Goal: Information Seeking & Learning: Learn about a topic

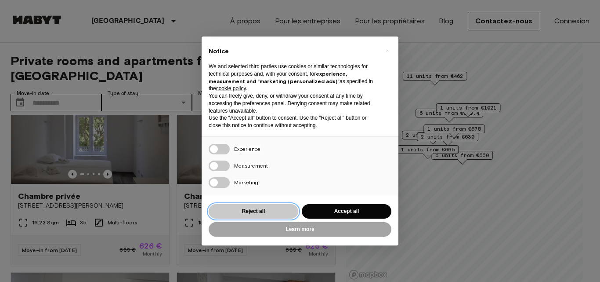
click at [260, 211] on button "Reject all" at bounding box center [254, 211] width 90 height 15
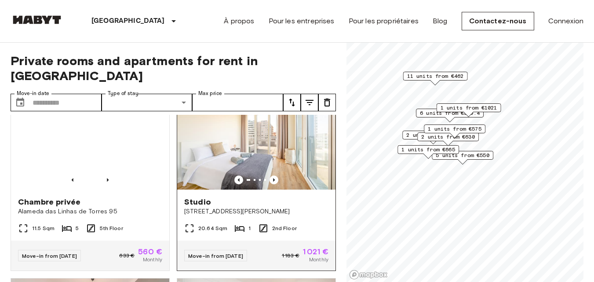
scroll to position [835, 0]
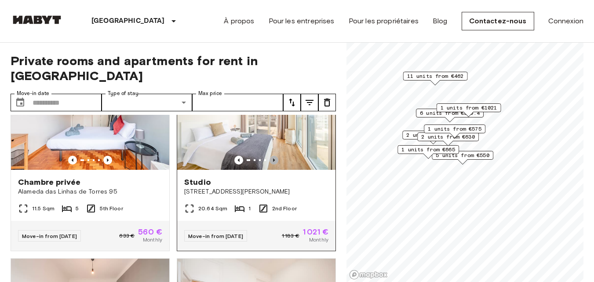
click at [270, 162] on icon "Previous image" at bounding box center [273, 160] width 9 height 9
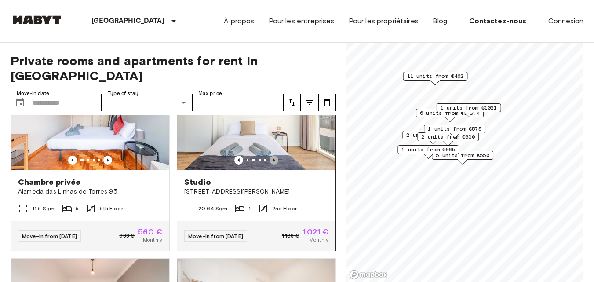
click at [270, 162] on icon "Previous image" at bounding box center [273, 160] width 9 height 9
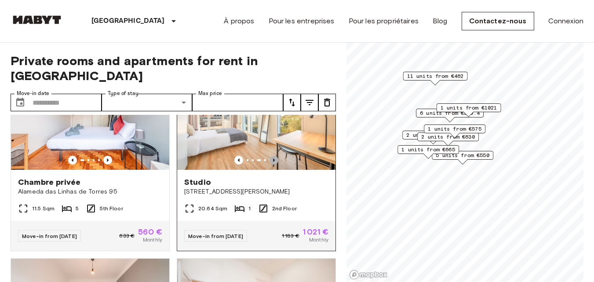
click at [270, 162] on icon "Previous image" at bounding box center [273, 160] width 9 height 9
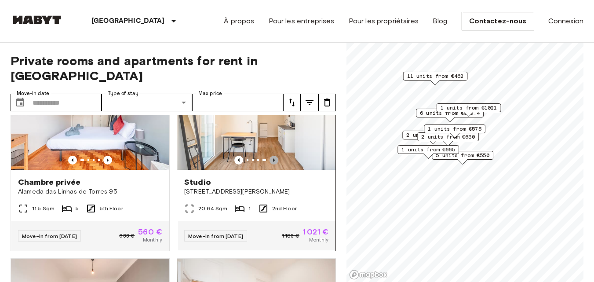
click at [270, 162] on icon "Previous image" at bounding box center [273, 160] width 9 height 9
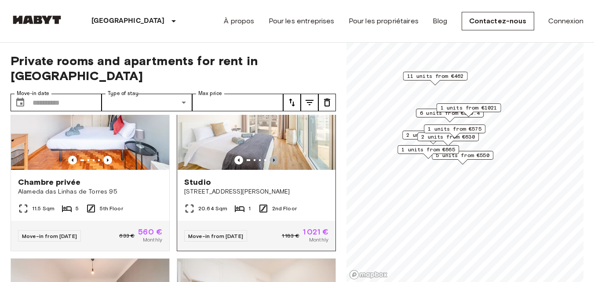
click at [270, 162] on icon "Previous image" at bounding box center [273, 160] width 9 height 9
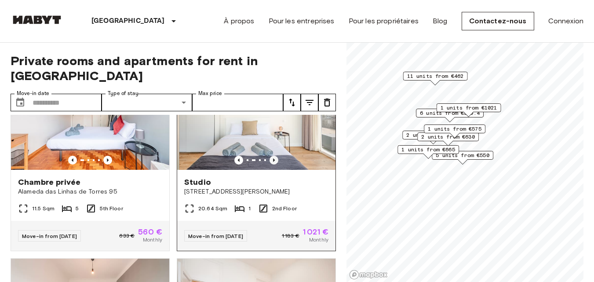
click at [270, 162] on icon "Previous image" at bounding box center [273, 160] width 9 height 9
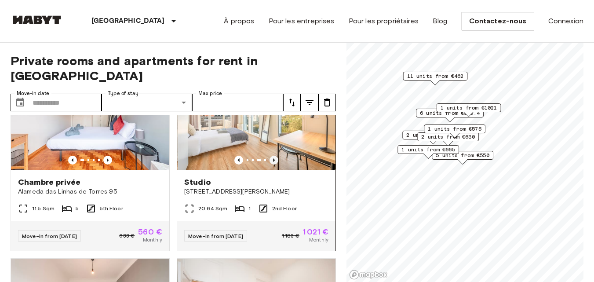
click at [270, 162] on icon "Previous image" at bounding box center [273, 160] width 9 height 9
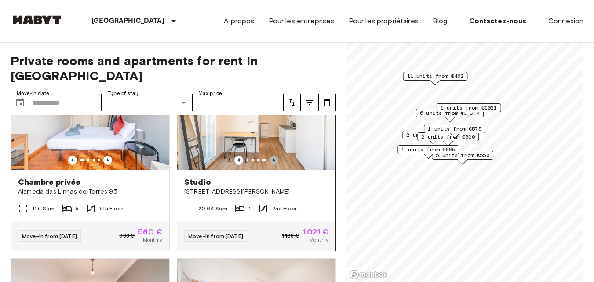
click at [270, 162] on icon "Previous image" at bounding box center [273, 160] width 9 height 9
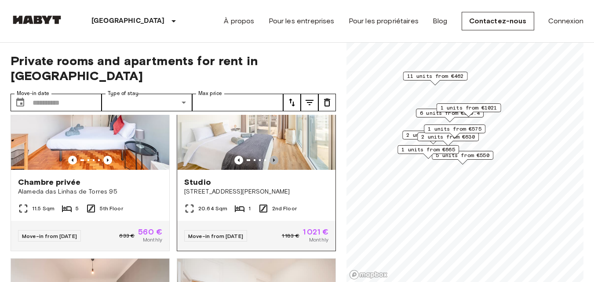
click at [270, 162] on icon "Previous image" at bounding box center [273, 160] width 9 height 9
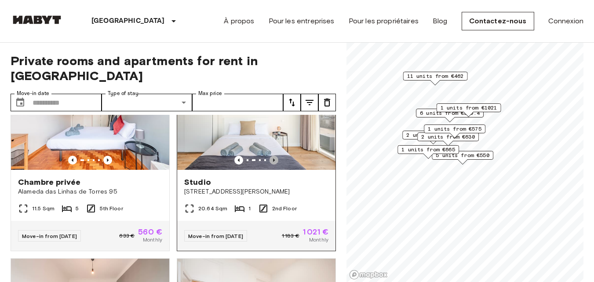
click at [270, 162] on icon "Previous image" at bounding box center [273, 160] width 9 height 9
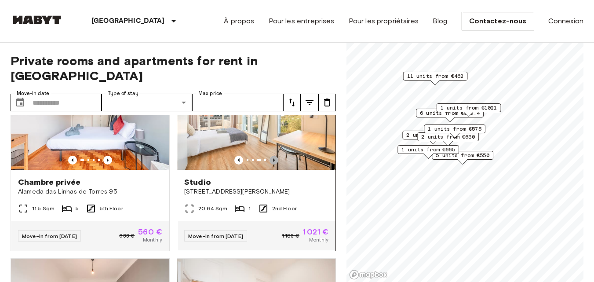
click at [270, 162] on icon "Previous image" at bounding box center [273, 160] width 9 height 9
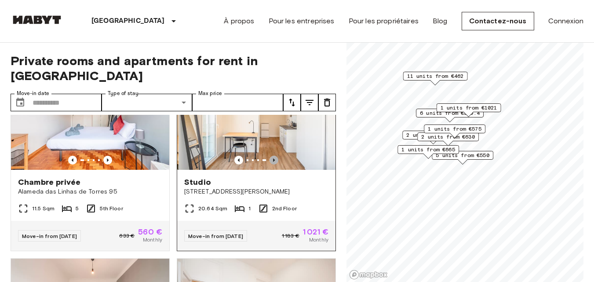
click at [270, 162] on icon "Previous image" at bounding box center [273, 160] width 9 height 9
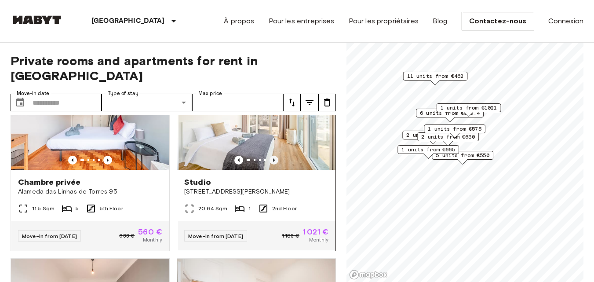
click at [270, 162] on icon "Previous image" at bounding box center [273, 160] width 9 height 9
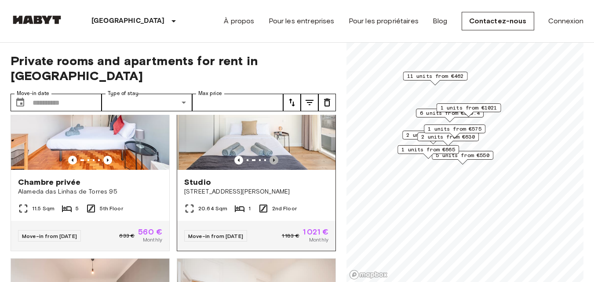
click at [270, 162] on icon "Previous image" at bounding box center [273, 160] width 9 height 9
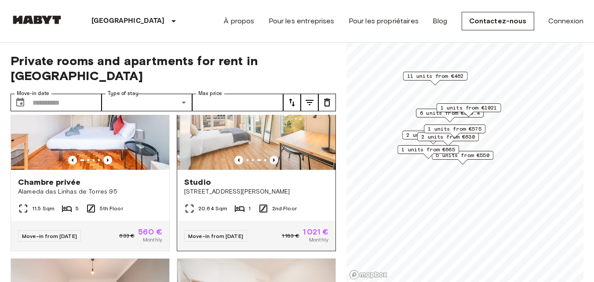
click at [270, 162] on icon "Previous image" at bounding box center [273, 160] width 9 height 9
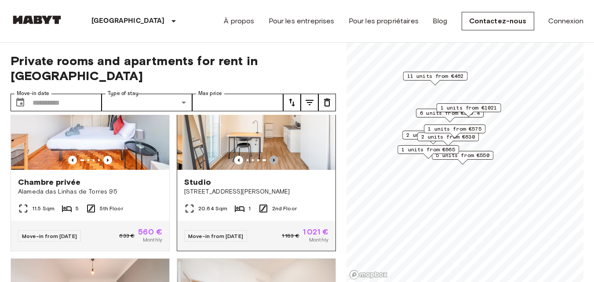
click at [270, 162] on icon "Previous image" at bounding box center [273, 160] width 9 height 9
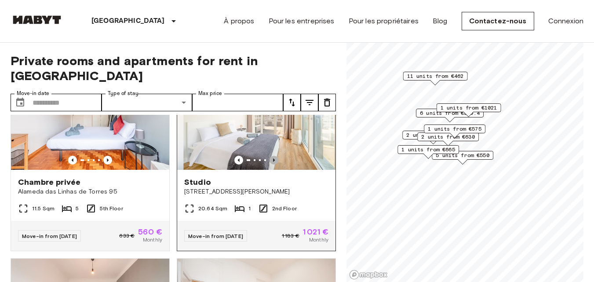
click at [270, 162] on icon "Previous image" at bounding box center [273, 160] width 9 height 9
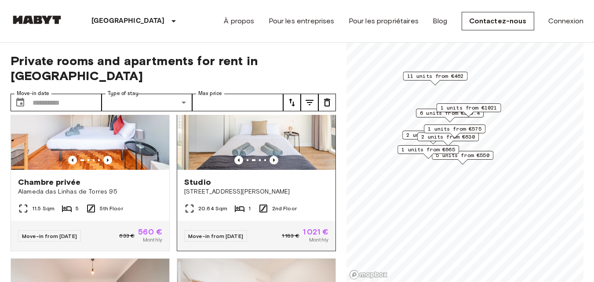
click at [270, 162] on icon "Previous image" at bounding box center [273, 160] width 9 height 9
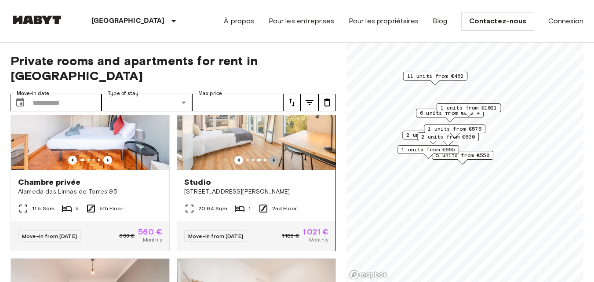
click at [270, 162] on icon "Previous image" at bounding box center [273, 160] width 9 height 9
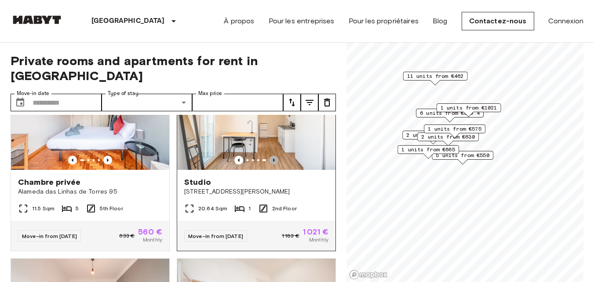
click at [270, 162] on icon "Previous image" at bounding box center [273, 160] width 9 height 9
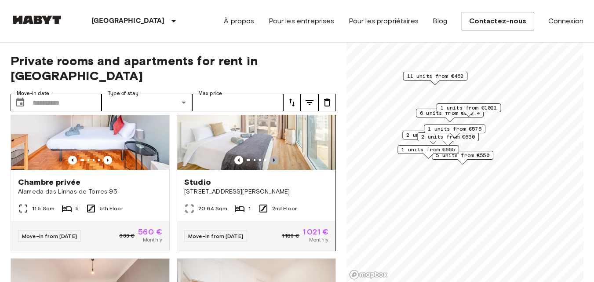
click at [270, 162] on icon "Previous image" at bounding box center [273, 160] width 9 height 9
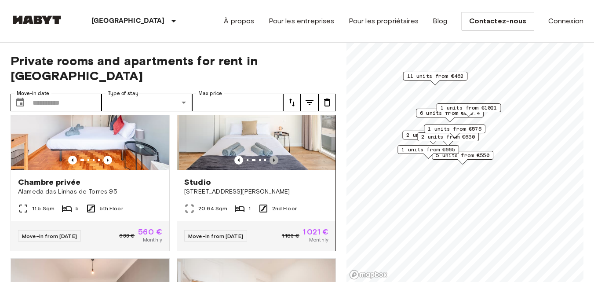
click at [270, 162] on icon "Previous image" at bounding box center [273, 160] width 9 height 9
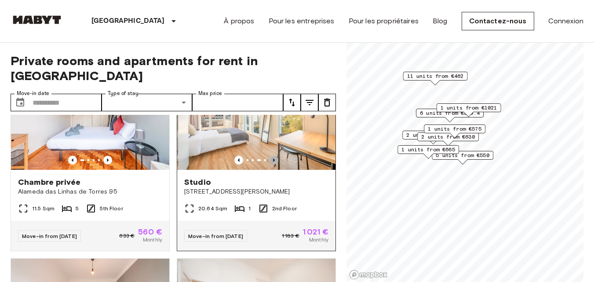
click at [270, 162] on icon "Previous image" at bounding box center [273, 160] width 9 height 9
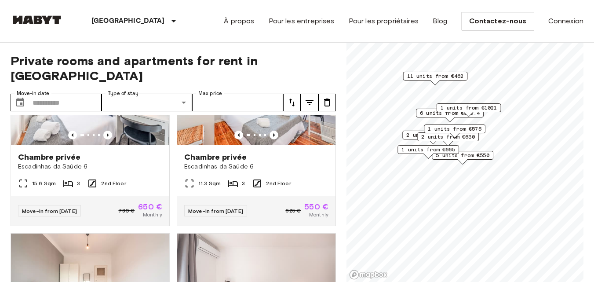
scroll to position [1363, 0]
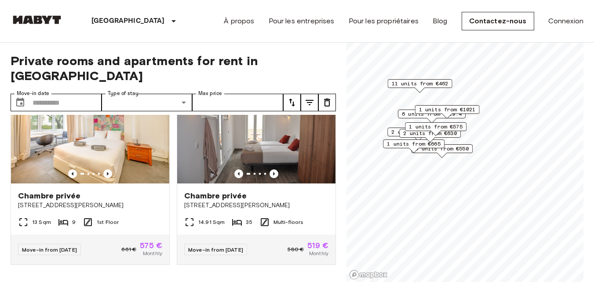
scroll to position [1802, 0]
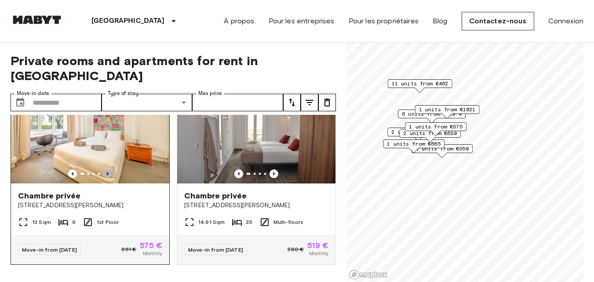
click at [107, 178] on icon "Previous image" at bounding box center [107, 173] width 9 height 9
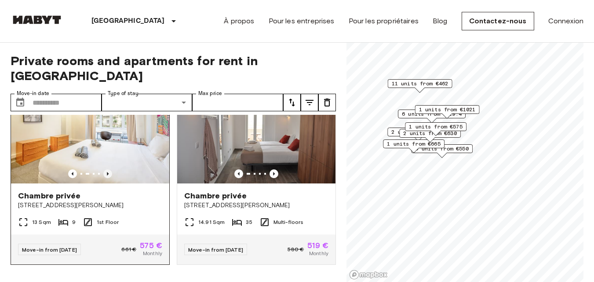
click at [107, 178] on icon "Previous image" at bounding box center [107, 173] width 9 height 9
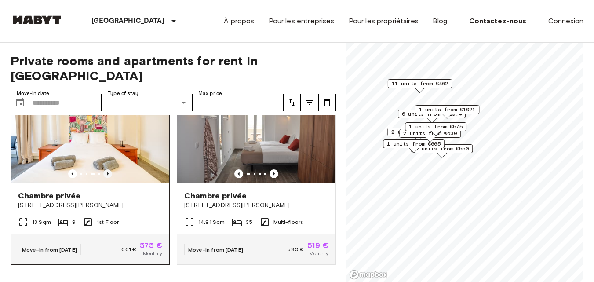
click at [107, 178] on icon "Previous image" at bounding box center [107, 173] width 9 height 9
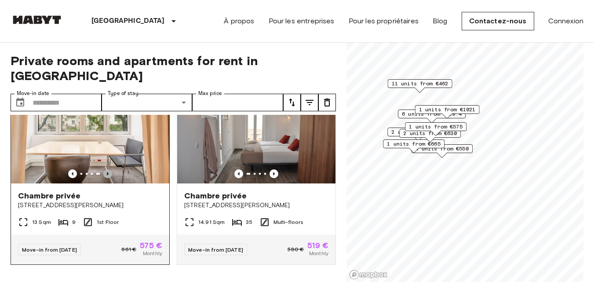
click at [107, 178] on icon "Previous image" at bounding box center [107, 173] width 9 height 9
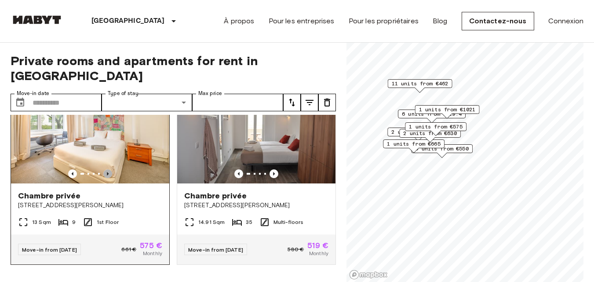
click at [107, 178] on icon "Previous image" at bounding box center [107, 173] width 9 height 9
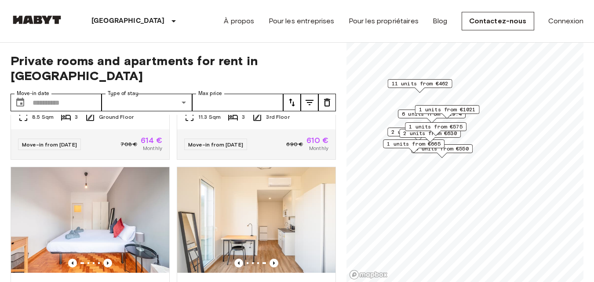
scroll to position [0, 0]
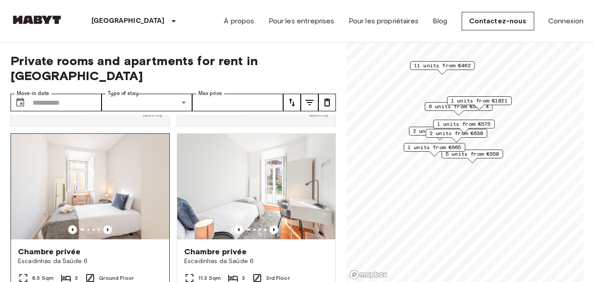
scroll to position [615, 0]
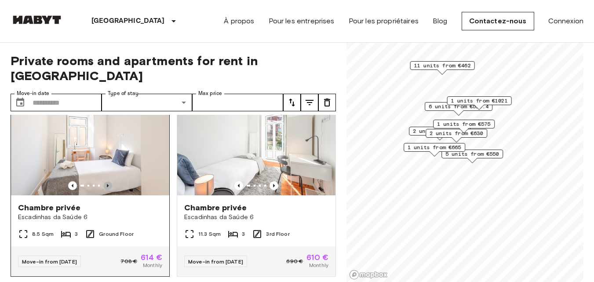
click at [109, 181] on icon "Previous image" at bounding box center [107, 185] width 9 height 9
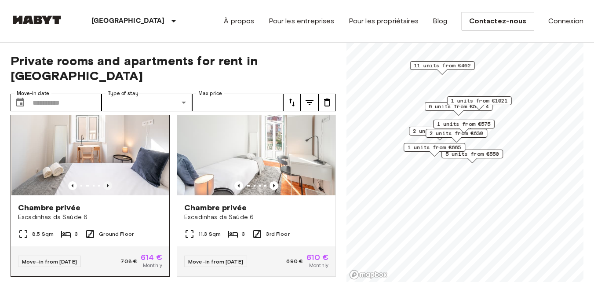
click at [109, 181] on icon "Previous image" at bounding box center [107, 185] width 9 height 9
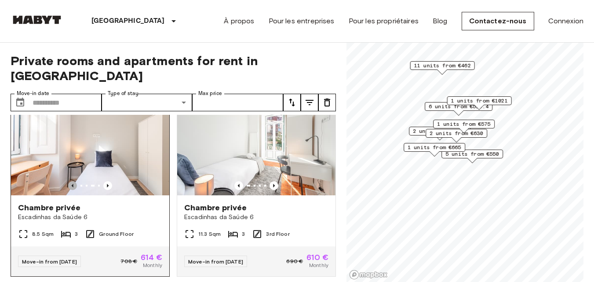
click at [72, 184] on icon "Previous image" at bounding box center [73, 186] width 2 height 4
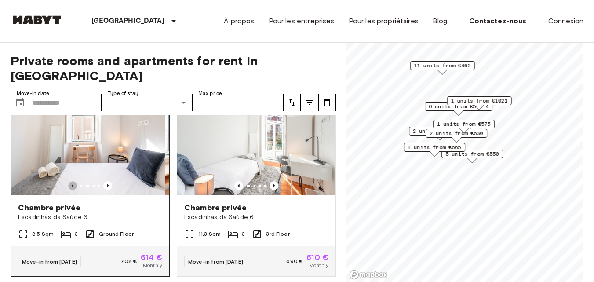
click at [72, 184] on icon "Previous image" at bounding box center [73, 186] width 2 height 4
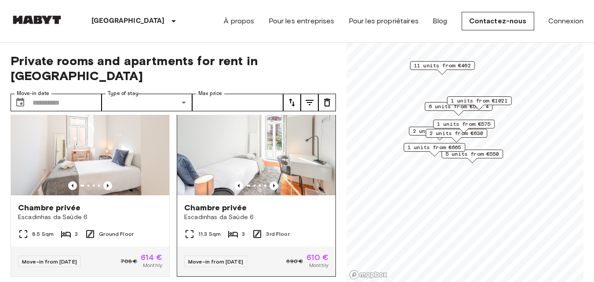
click at [274, 181] on div at bounding box center [256, 185] width 158 height 9
click at [236, 182] on icon "Previous image" at bounding box center [238, 185] width 9 height 9
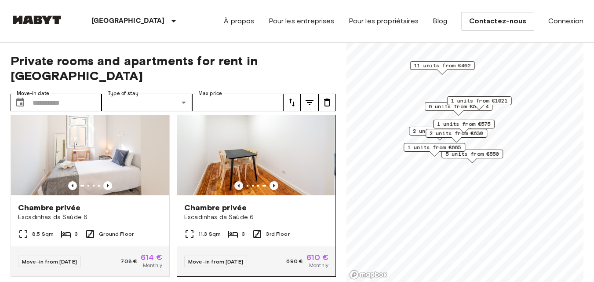
click at [236, 182] on icon "Previous image" at bounding box center [238, 185] width 9 height 9
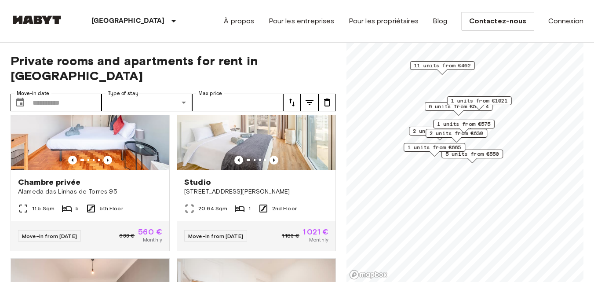
scroll to position [791, 0]
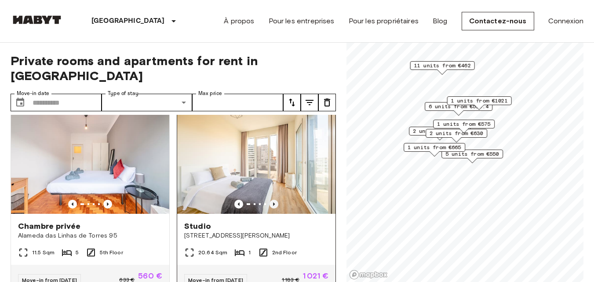
click at [270, 207] on icon "Previous image" at bounding box center [273, 204] width 9 height 9
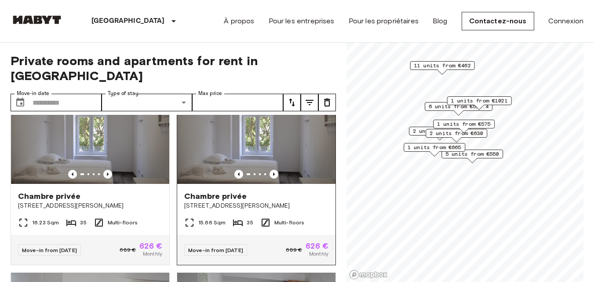
scroll to position [0, 0]
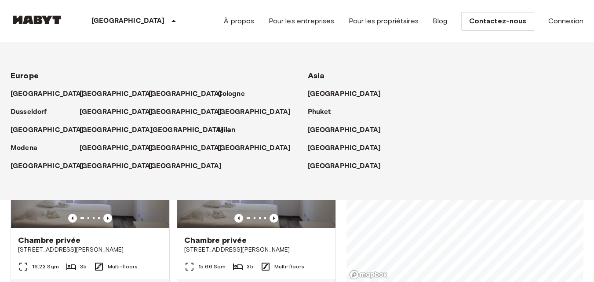
click at [158, 129] on p "[GEOGRAPHIC_DATA]" at bounding box center [186, 130] width 73 height 11
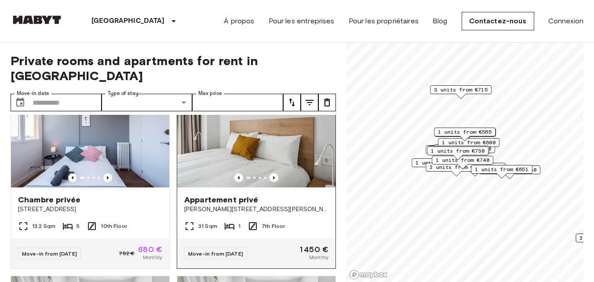
scroll to position [220, 0]
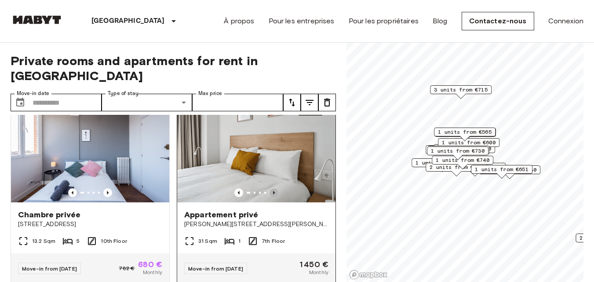
click at [270, 188] on icon "Previous image" at bounding box center [273, 192] width 9 height 9
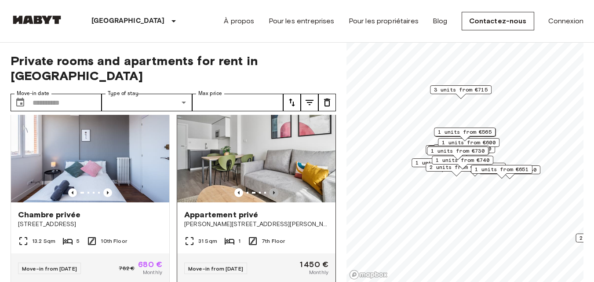
click at [270, 188] on icon "Previous image" at bounding box center [273, 192] width 9 height 9
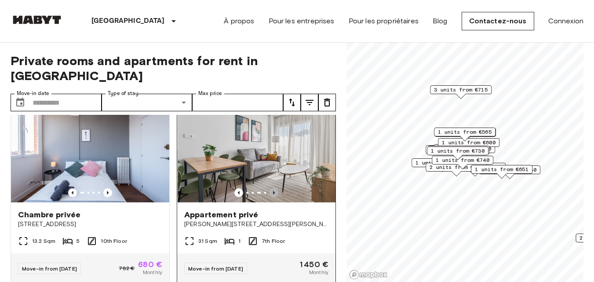
click at [270, 188] on icon "Previous image" at bounding box center [273, 192] width 9 height 9
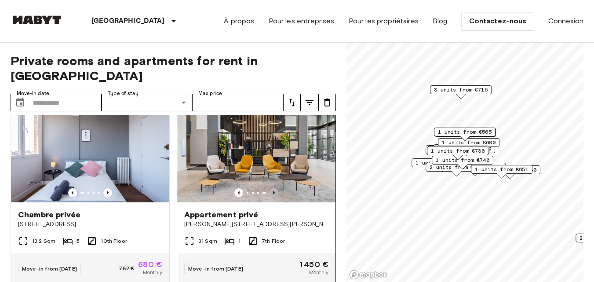
click at [270, 188] on icon "Previous image" at bounding box center [273, 192] width 9 height 9
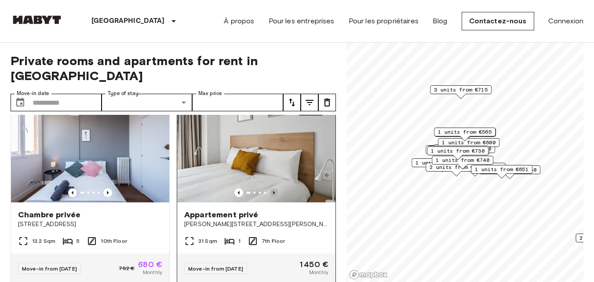
click at [269, 188] on icon "Previous image" at bounding box center [273, 192] width 9 height 9
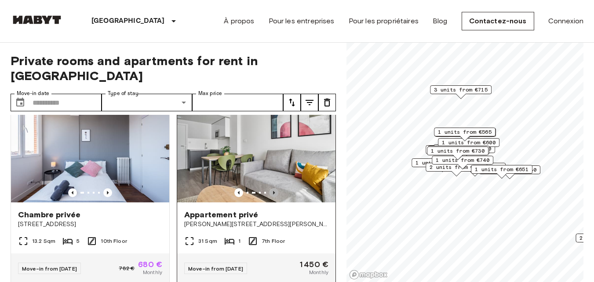
click at [269, 188] on icon "Previous image" at bounding box center [273, 192] width 9 height 9
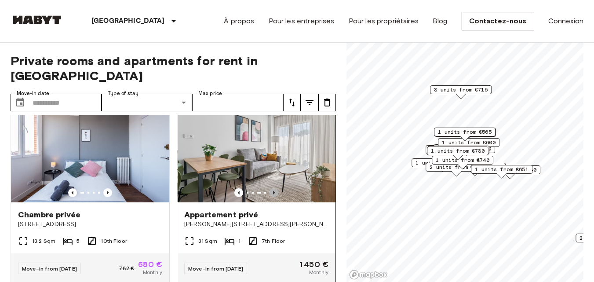
click at [269, 188] on icon "Previous image" at bounding box center [273, 192] width 9 height 9
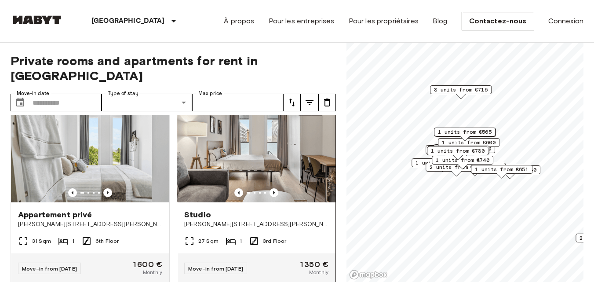
scroll to position [2356, 0]
